Goal: Transaction & Acquisition: Purchase product/service

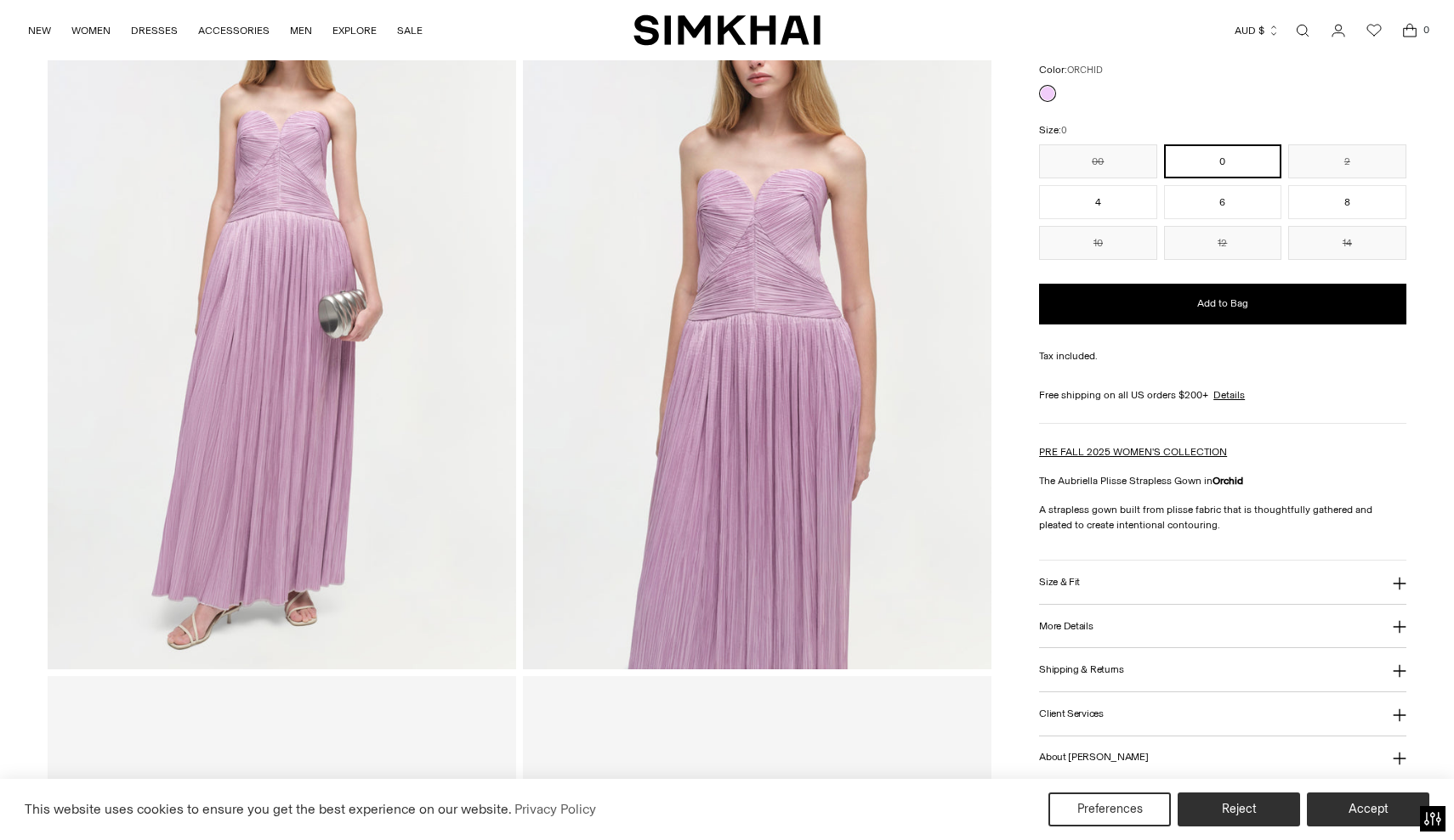
scroll to position [155, 0]
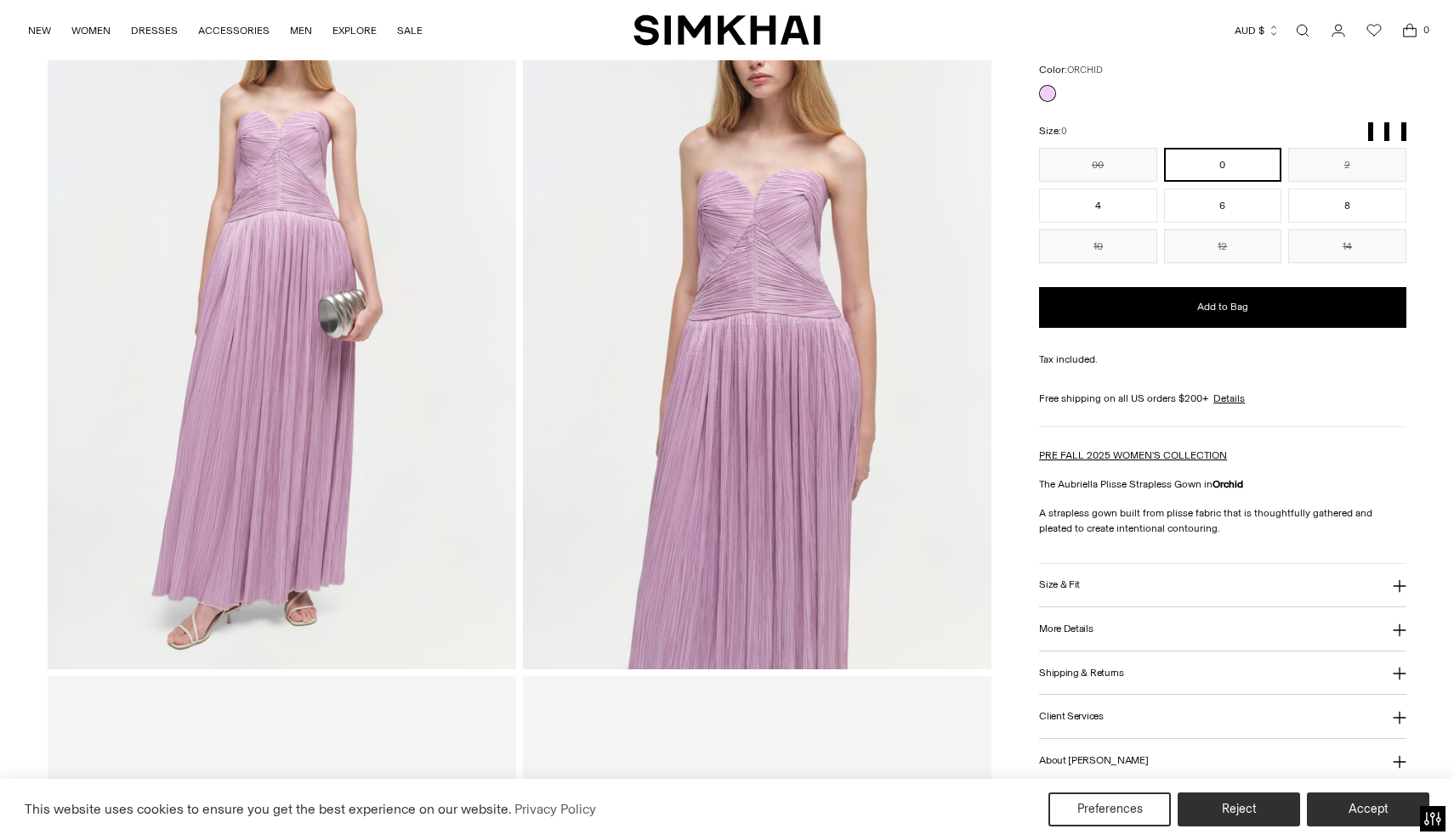
click at [1058, 574] on button "Size & Fit" at bounding box center [1222, 586] width 367 height 43
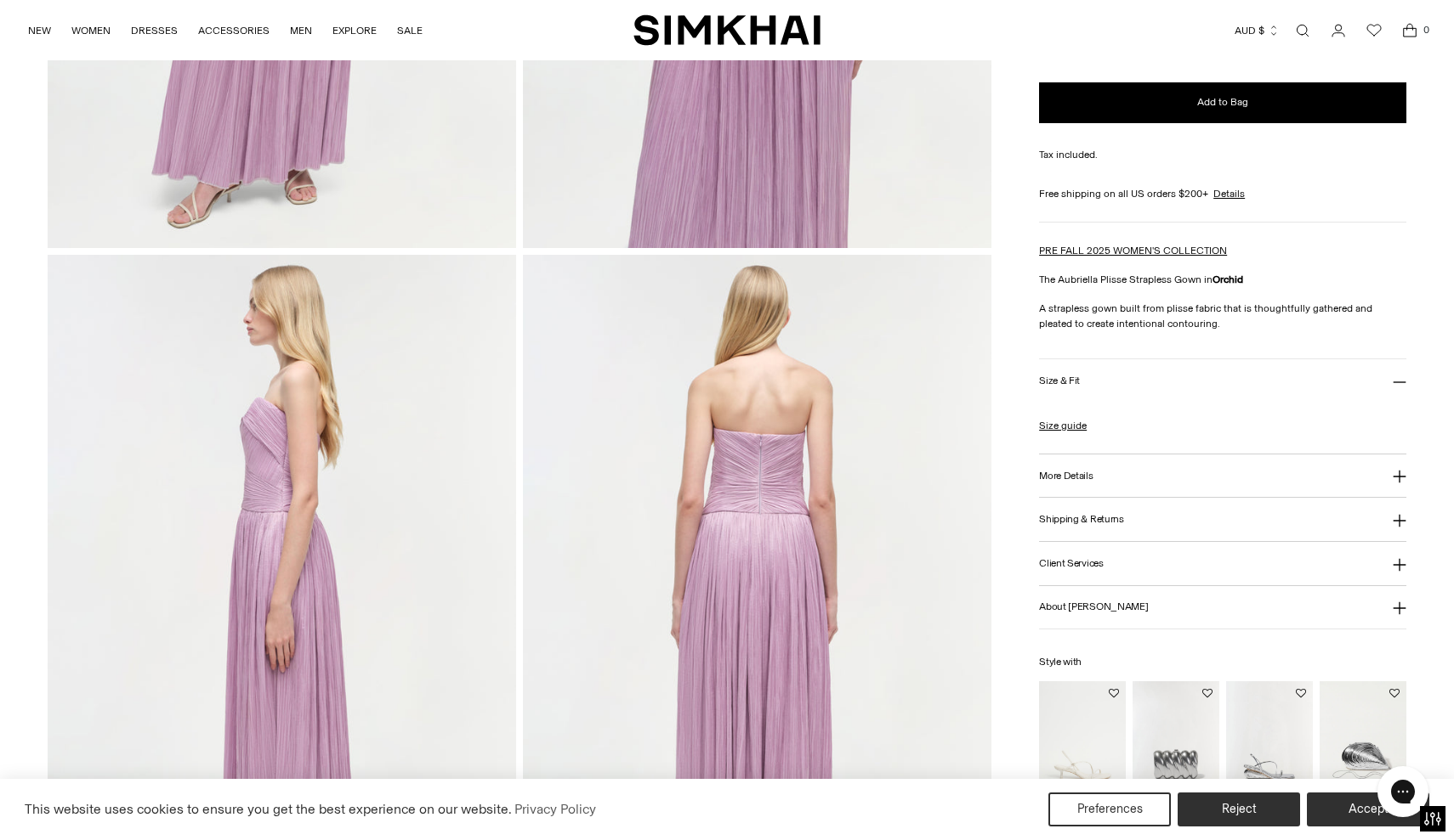
scroll to position [0, 0]
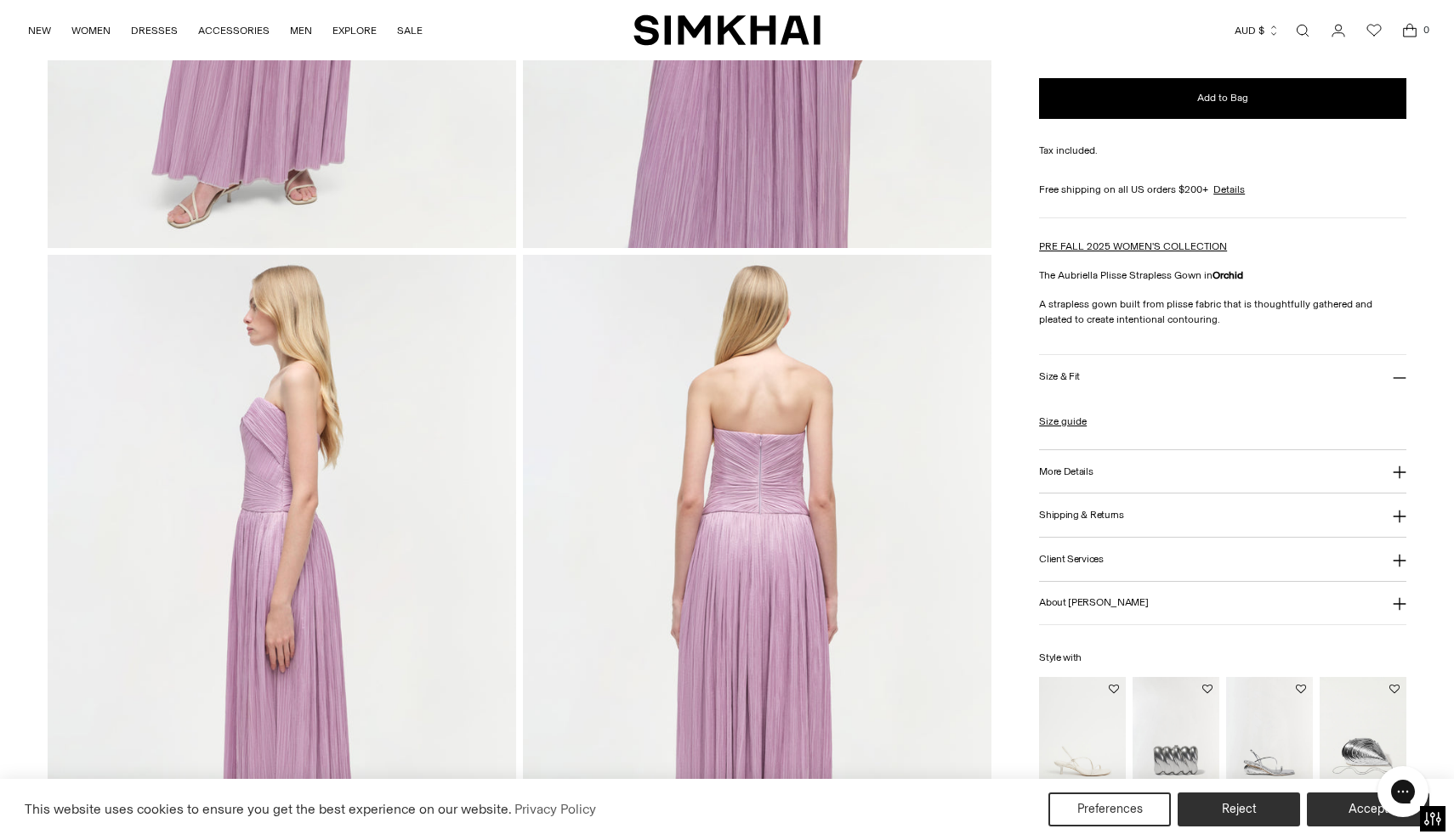
click at [1065, 463] on button "More Details" at bounding box center [1222, 472] width 367 height 43
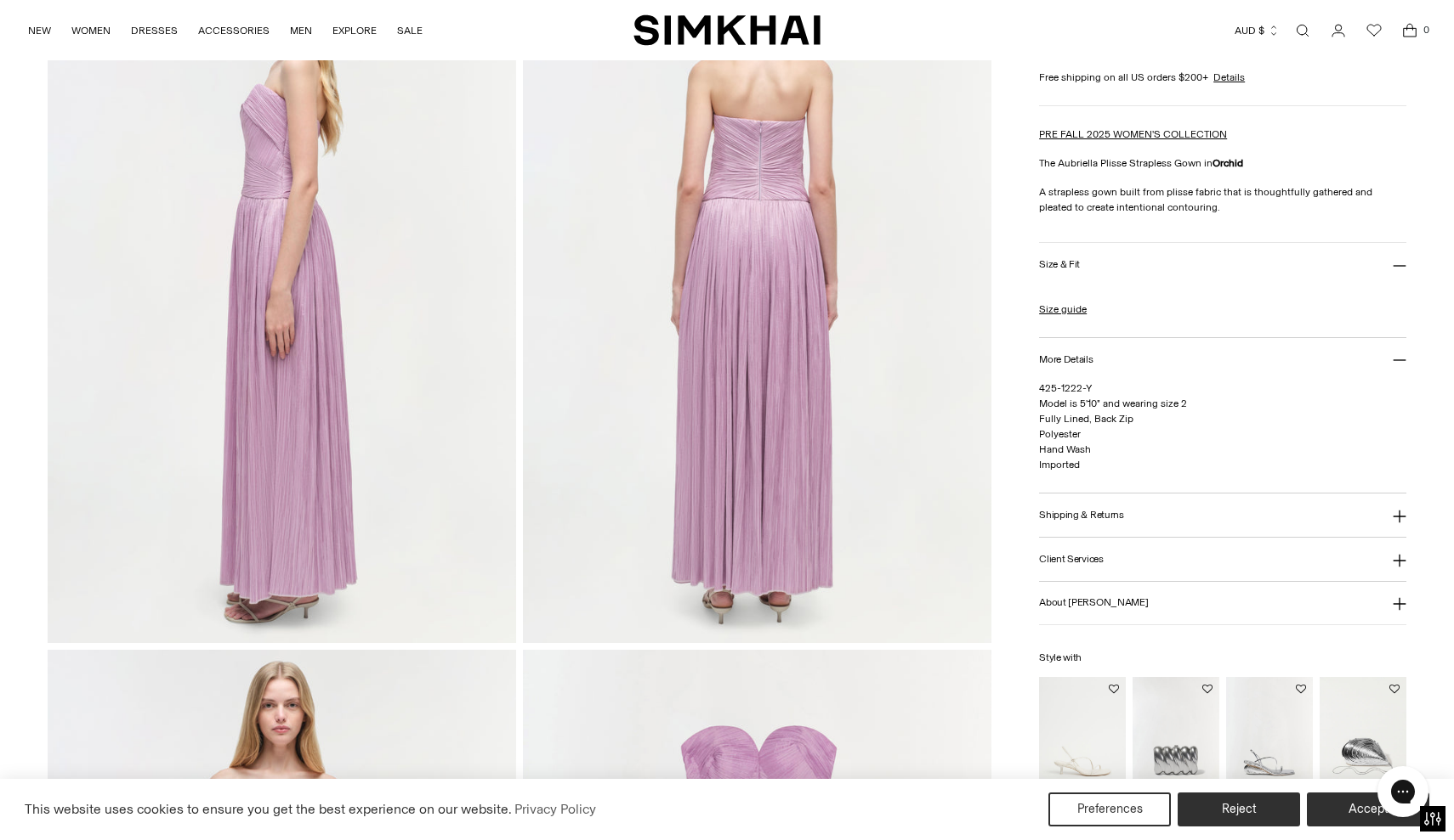
scroll to position [887, 0]
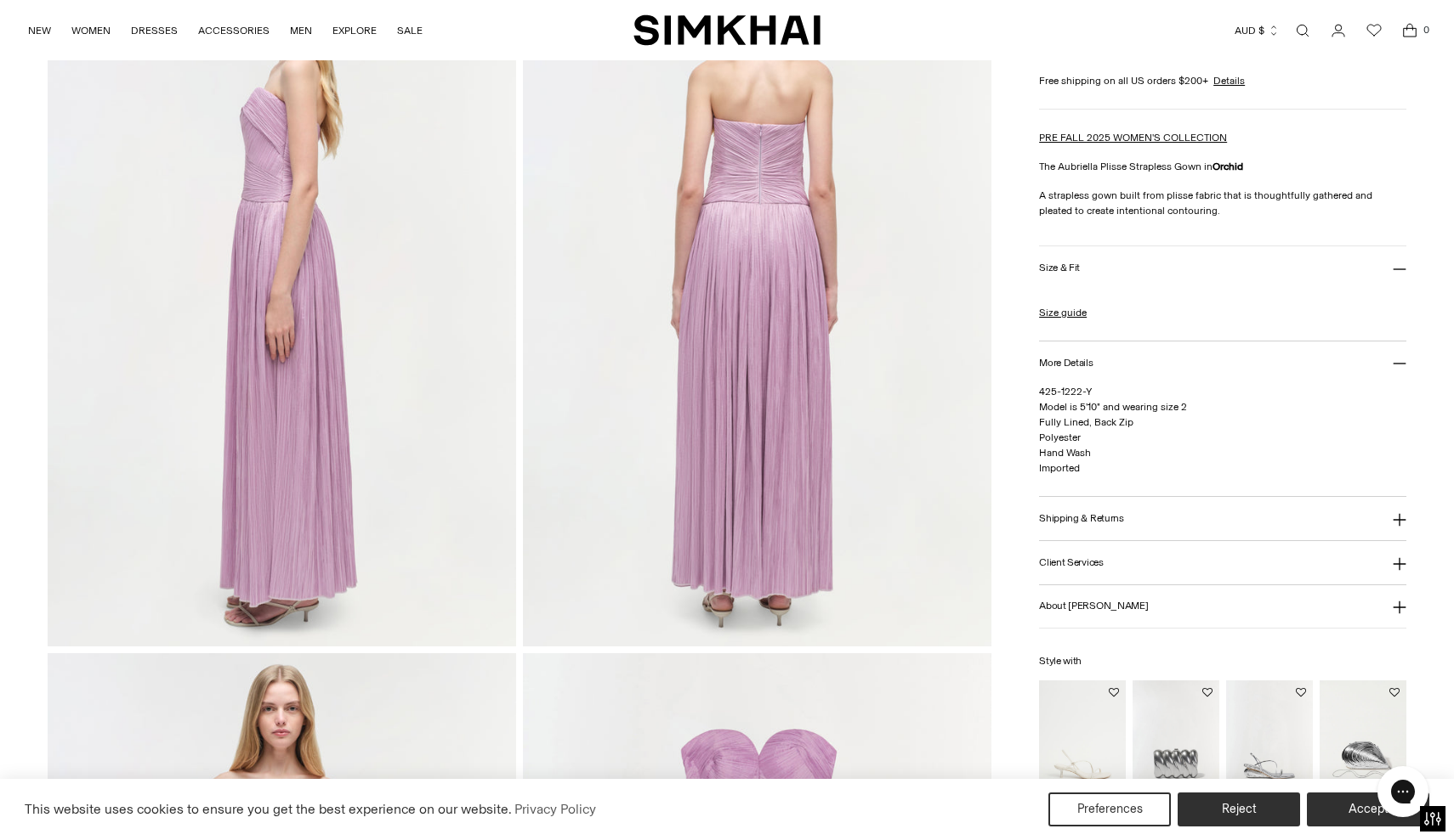
click at [1068, 519] on h3 "Shipping & Returns" at bounding box center [1081, 519] width 85 height 11
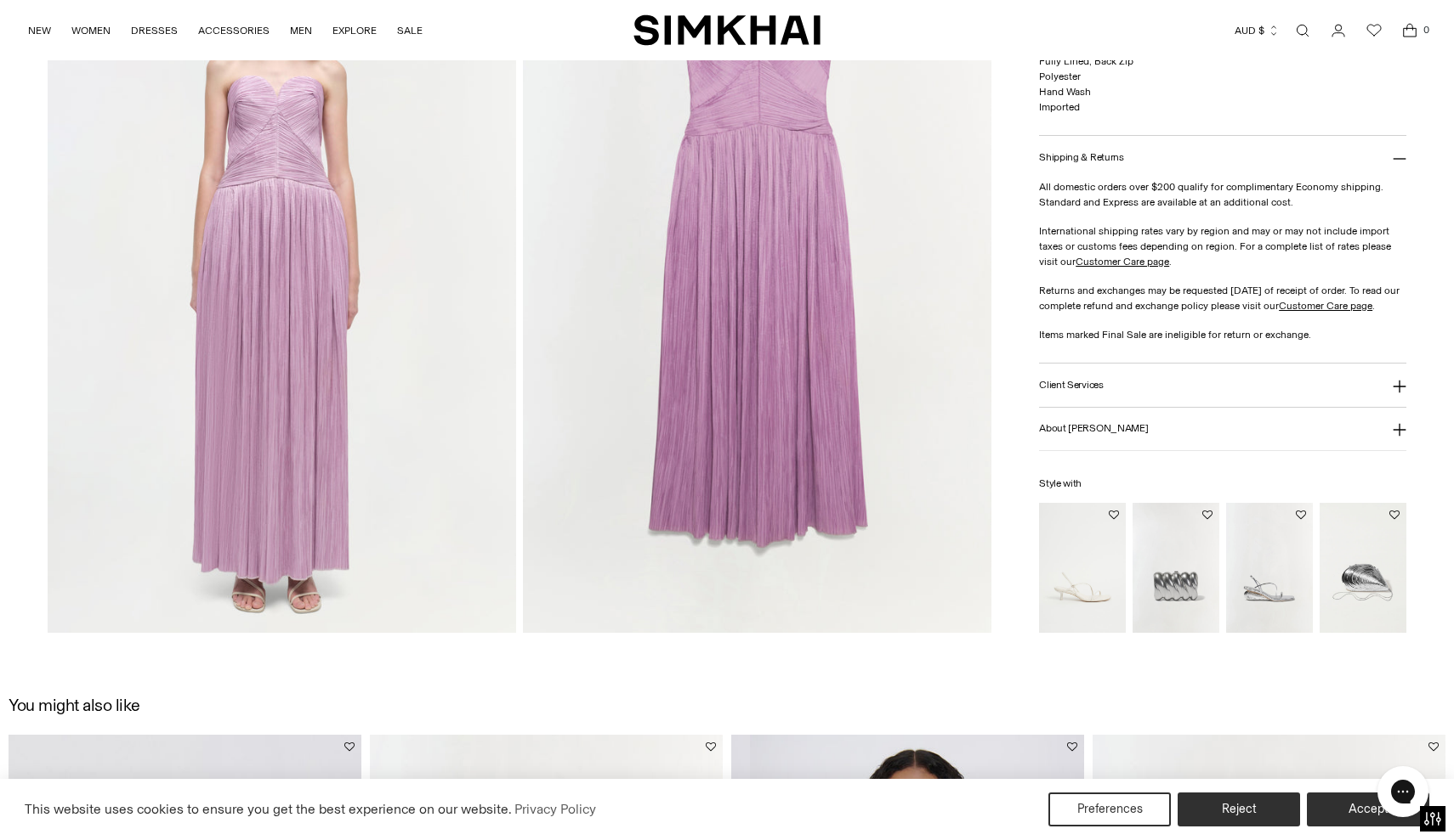
scroll to position [1563, 0]
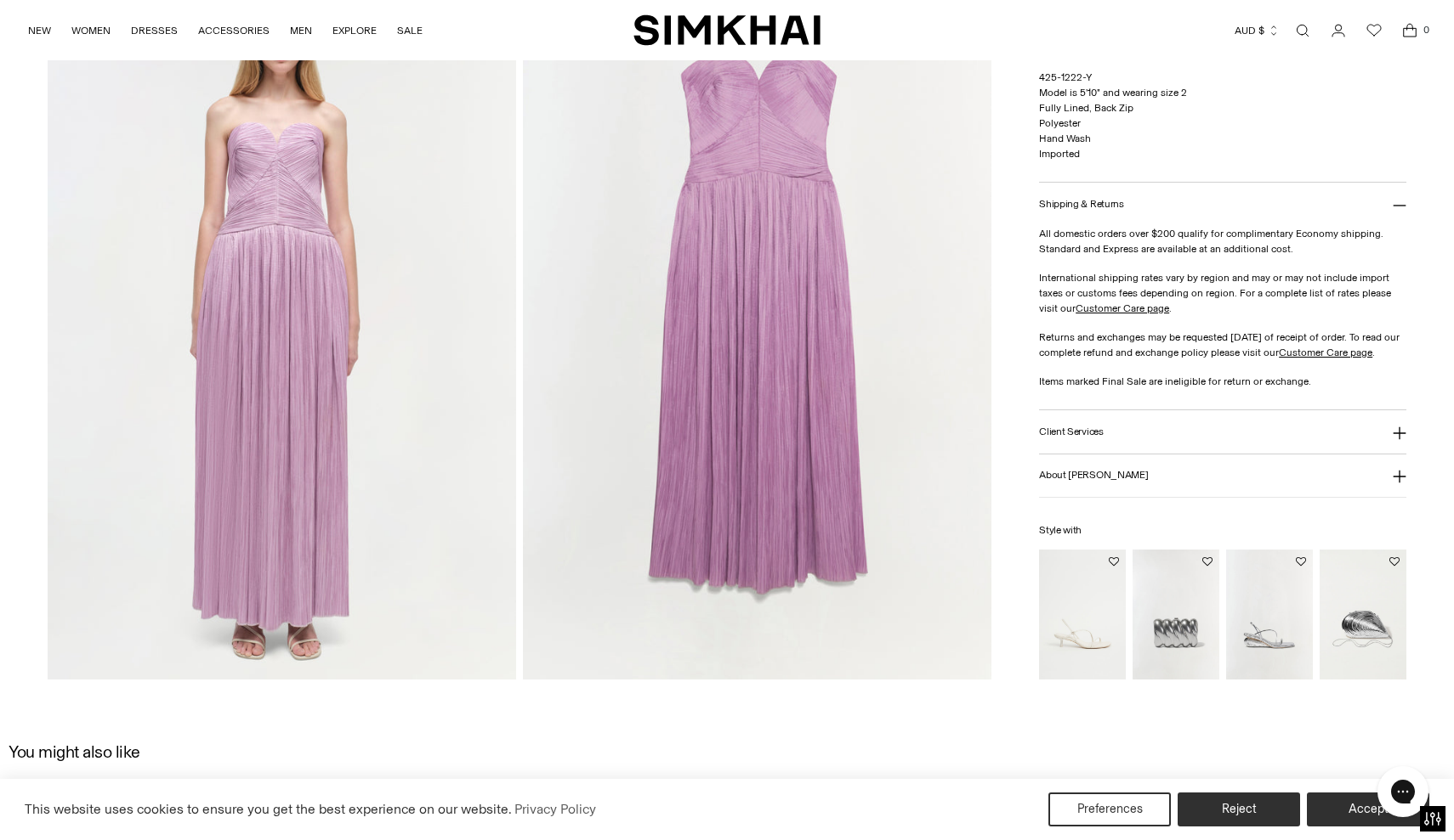
click at [1116, 457] on button "About [PERSON_NAME]" at bounding box center [1222, 476] width 367 height 43
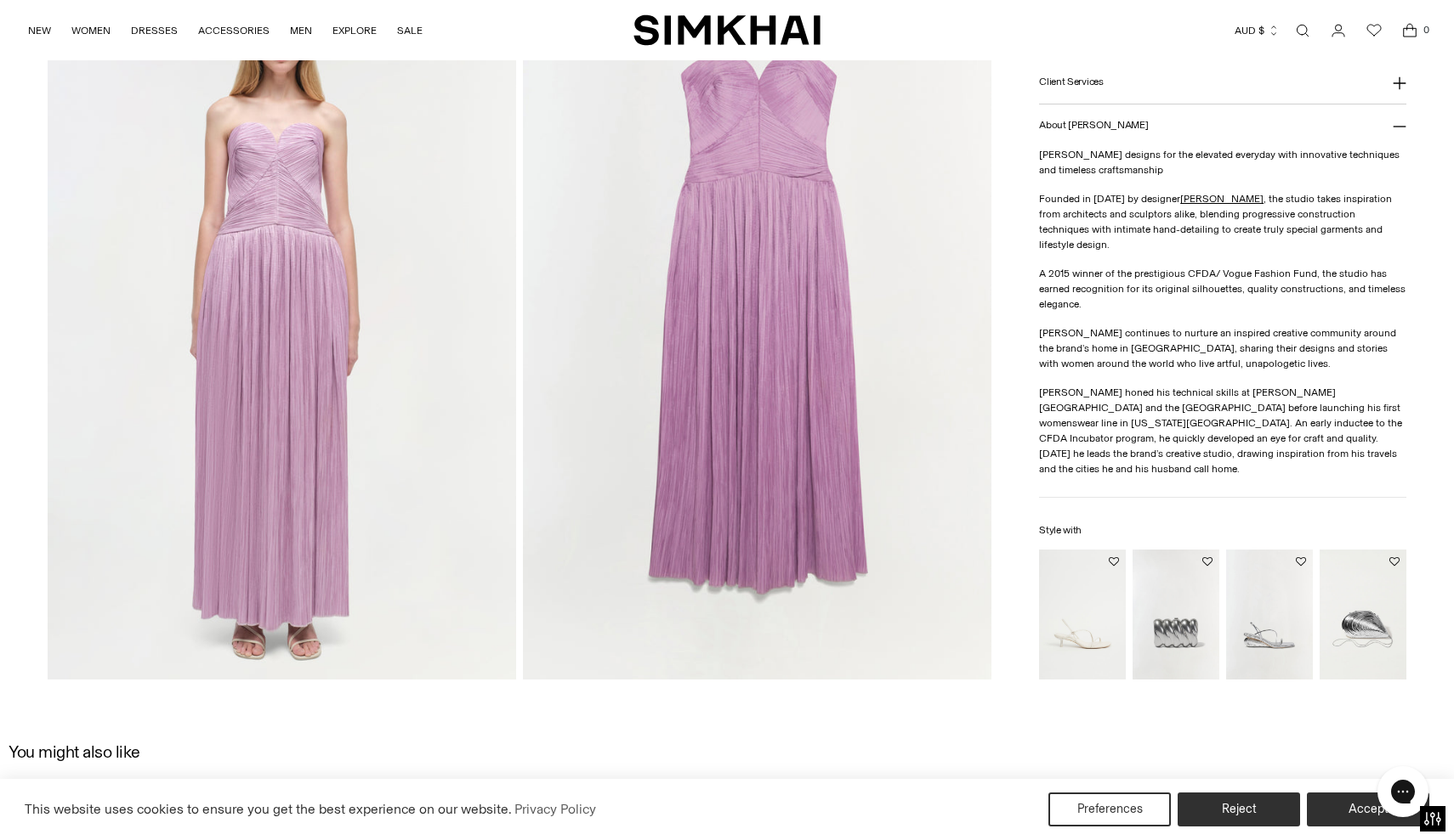
drag, startPoint x: 1160, startPoint y: 554, endPoint x: 1224, endPoint y: 513, distance: 76.0
click at [0, 0] on img "Reya Clutch" at bounding box center [0, 0] width 0 height 0
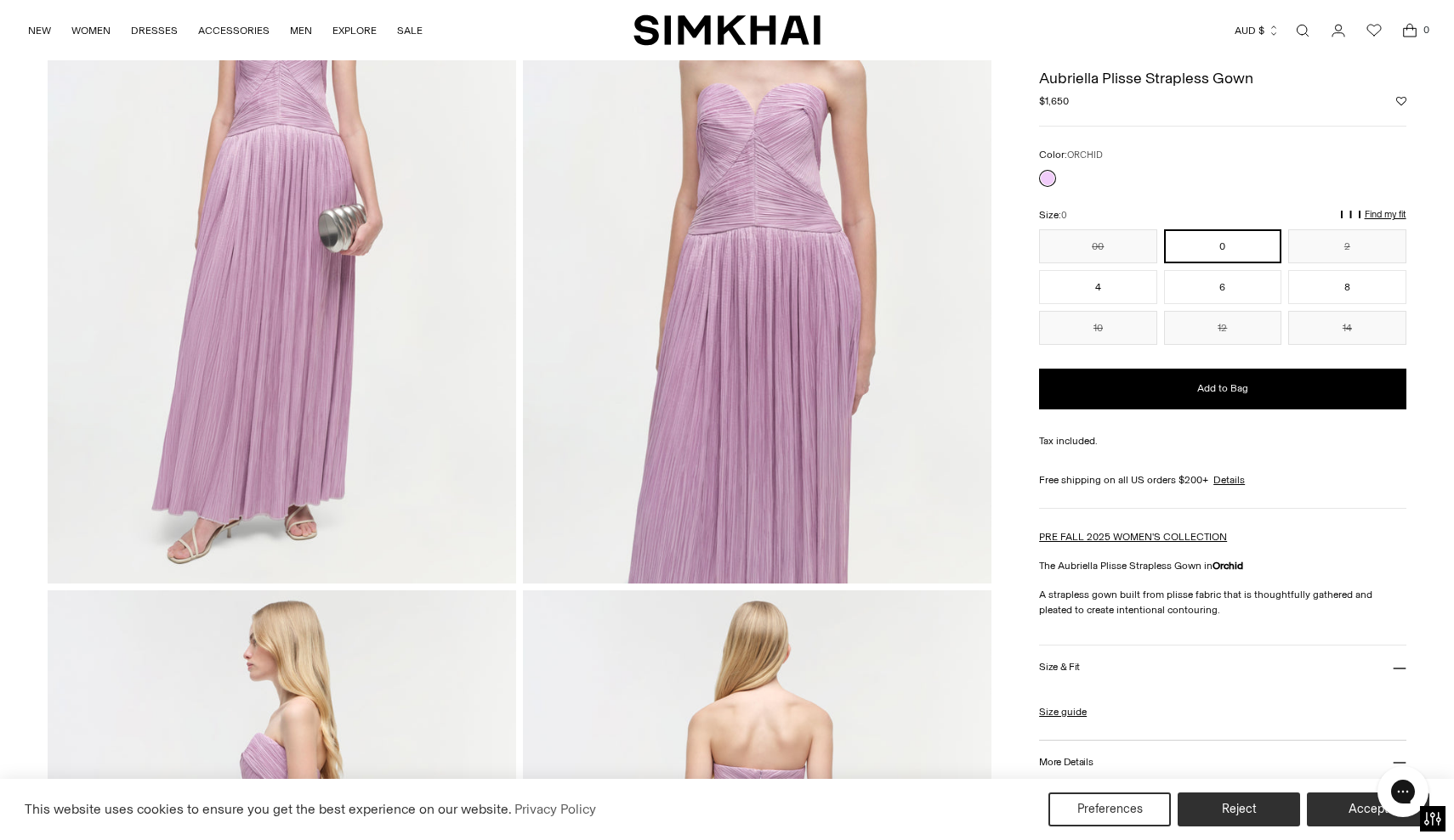
scroll to position [240, 0]
click at [1089, 293] on button "4" at bounding box center [1097, 287] width 118 height 34
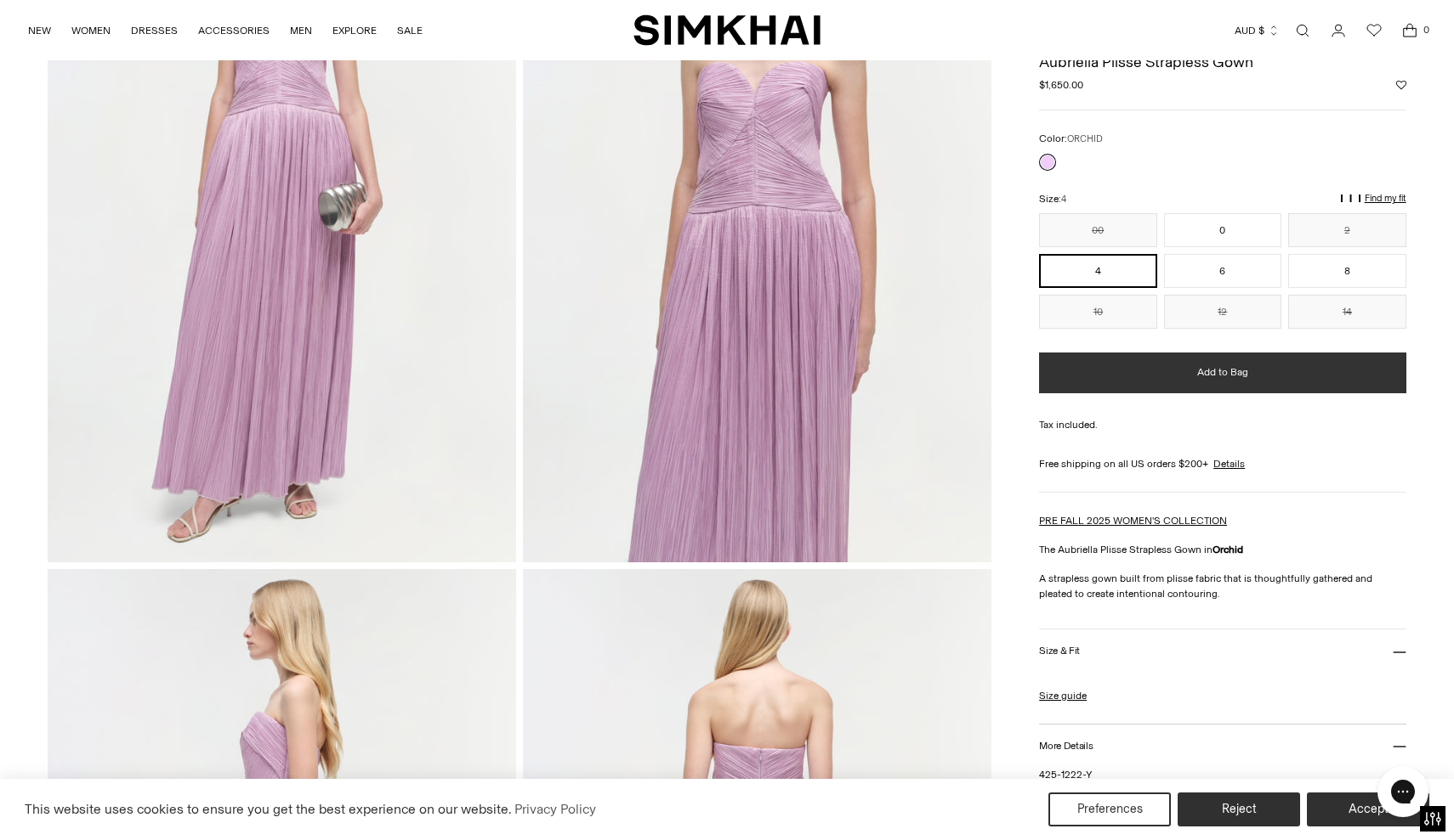
scroll to position [252, 0]
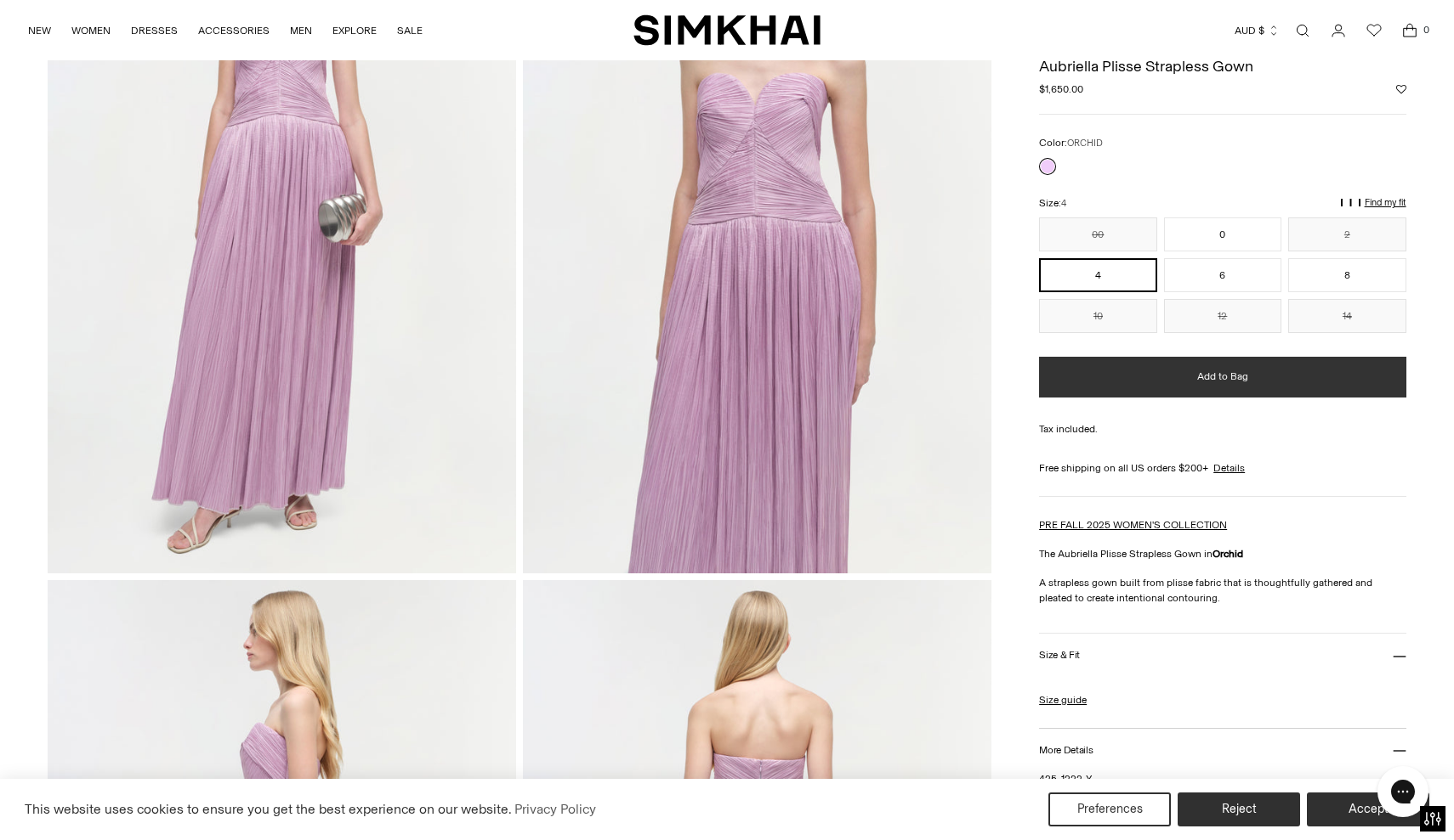
click at [1102, 390] on button "Add to Bag" at bounding box center [1222, 377] width 367 height 41
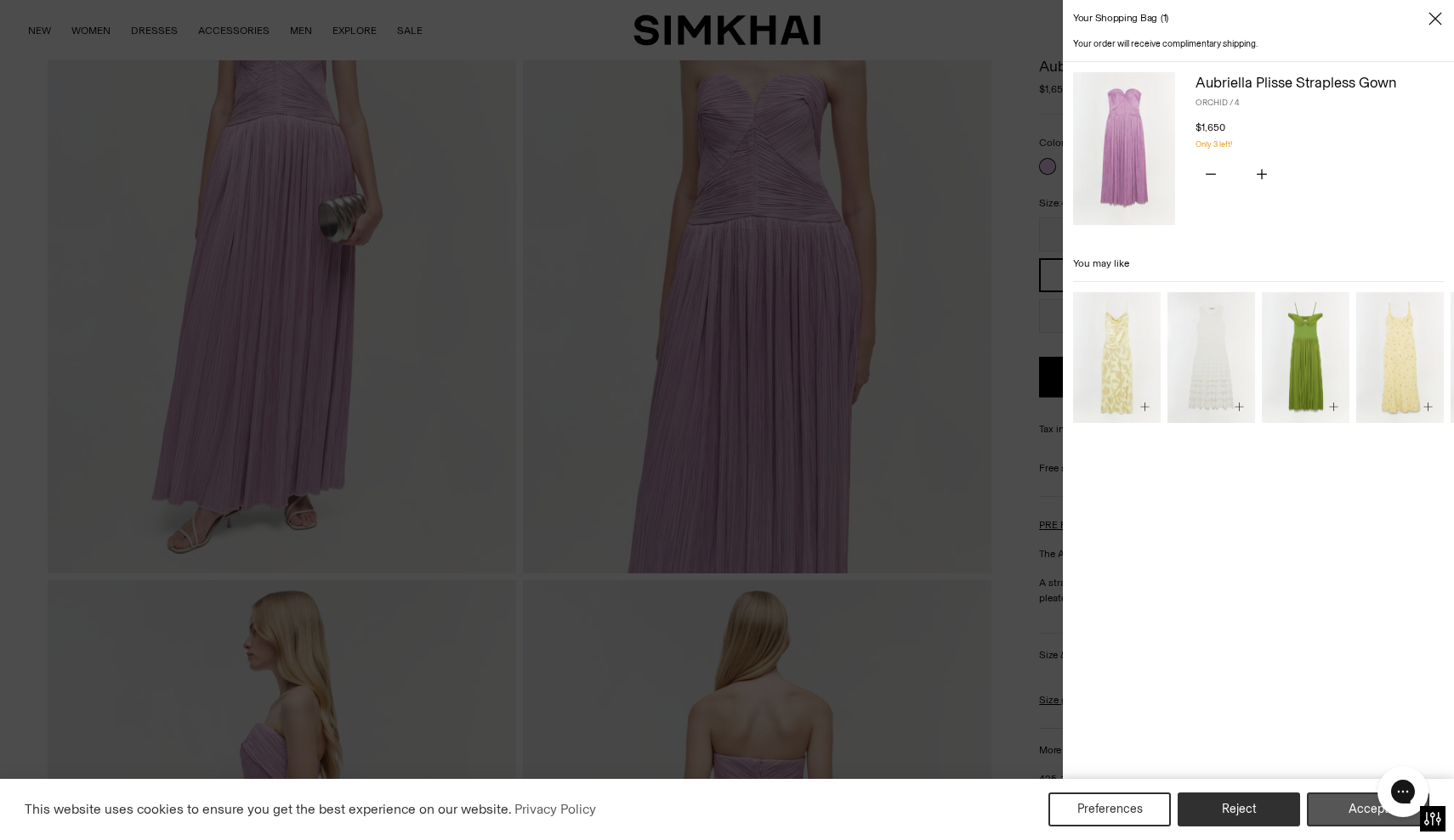
click at [1339, 813] on button "Accept" at bounding box center [1368, 809] width 122 height 34
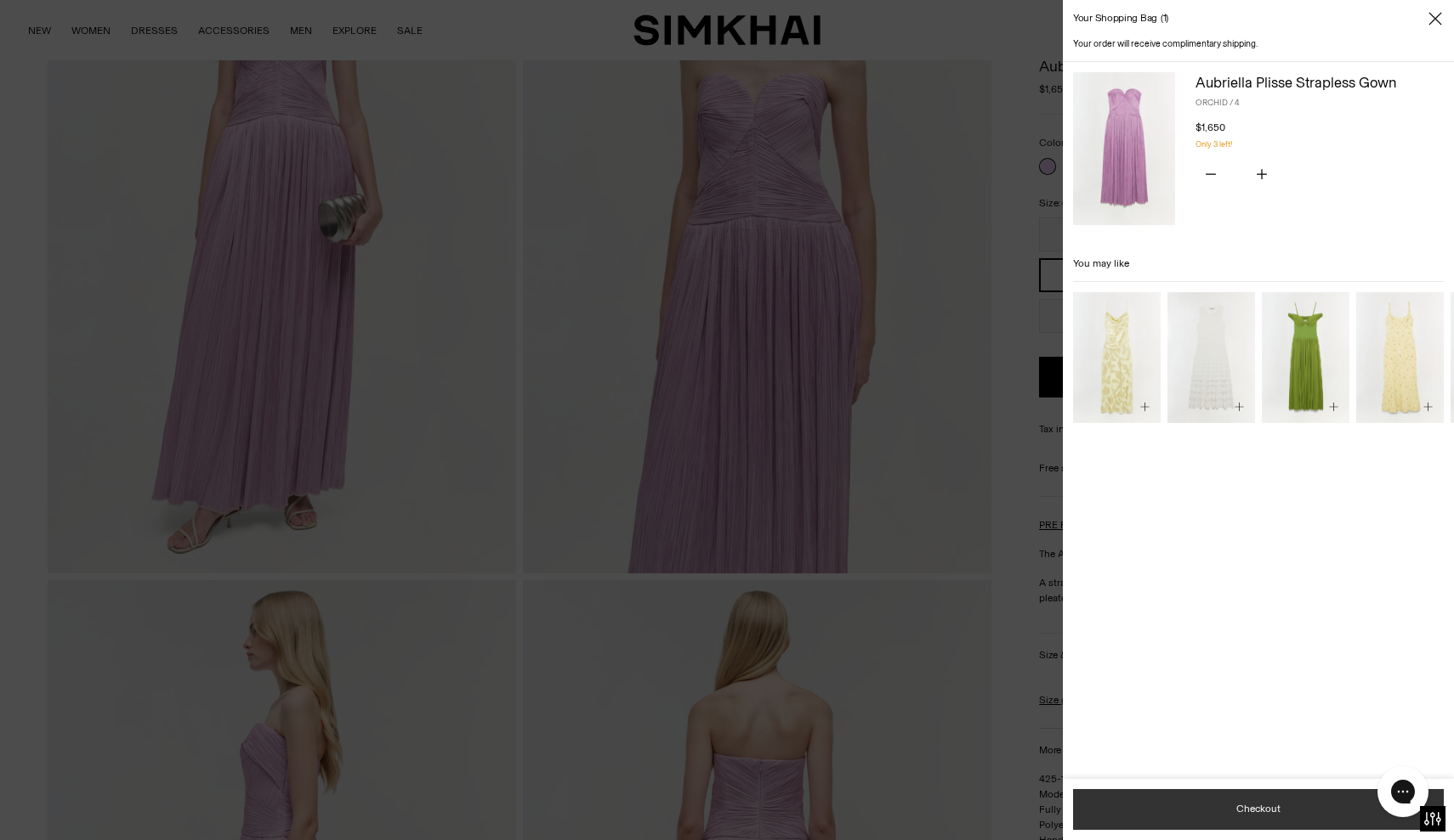
click at [1257, 810] on button "Checkout" at bounding box center [1258, 809] width 370 height 41
